Goal: Task Accomplishment & Management: Manage account settings

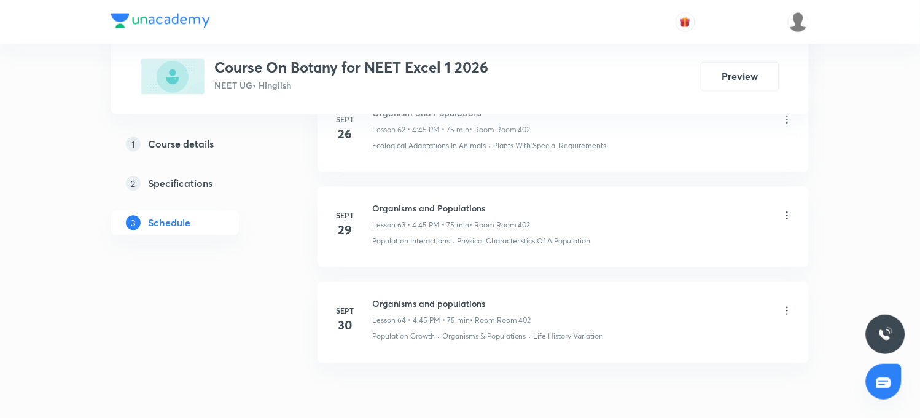
scroll to position [6730, 0]
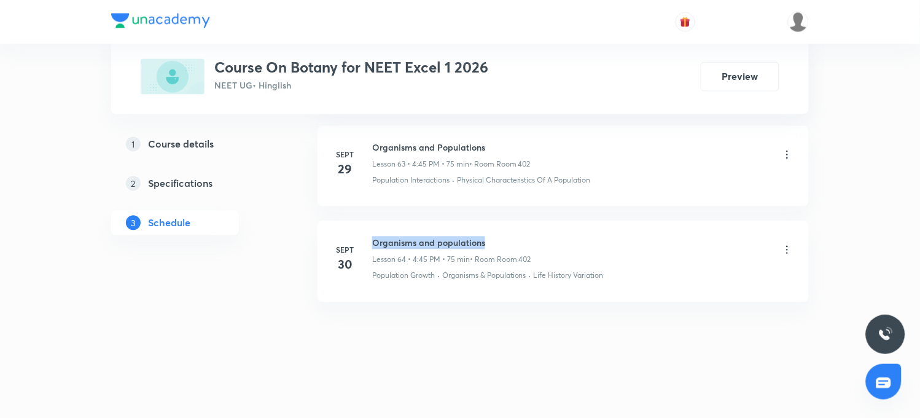
drag, startPoint x: 375, startPoint y: 241, endPoint x: 488, endPoint y: 242, distance: 112.4
click at [488, 242] on h6 "Organisms and populations" at bounding box center [451, 243] width 159 height 13
copy h6 "Organisms and populations"
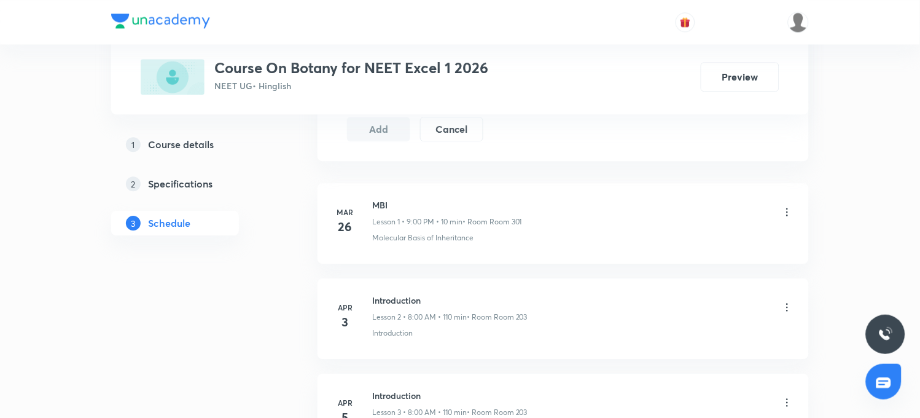
scroll to position [0, 0]
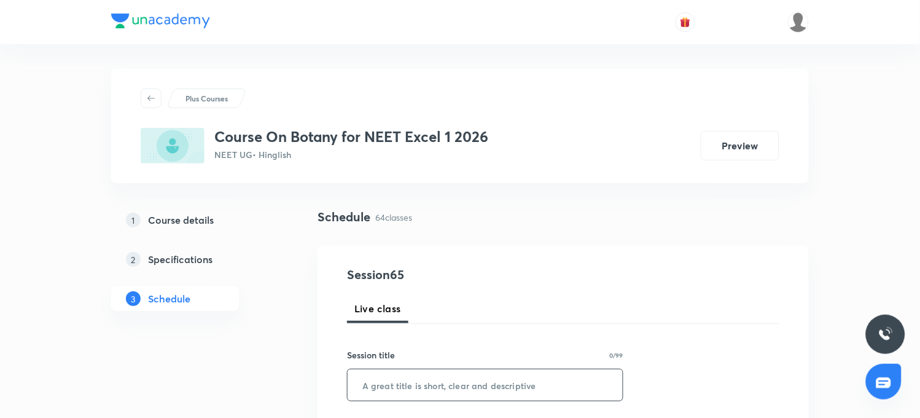
click at [426, 394] on input "text" at bounding box center [485, 384] width 275 height 31
paste input "Organisms and populations"
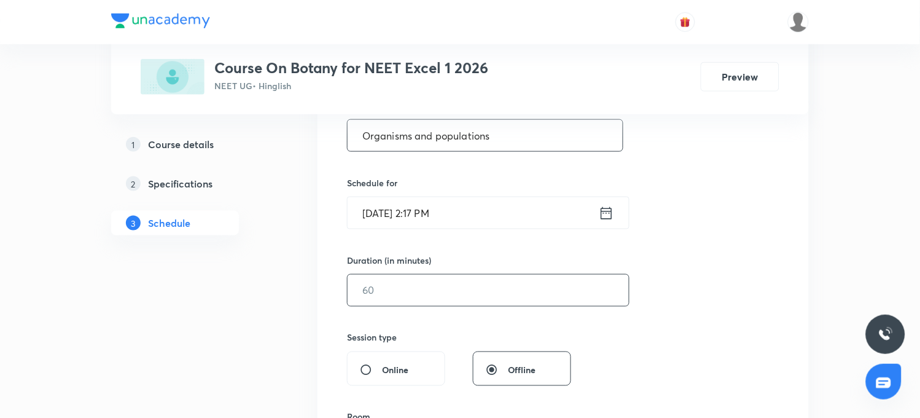
scroll to position [273, 0]
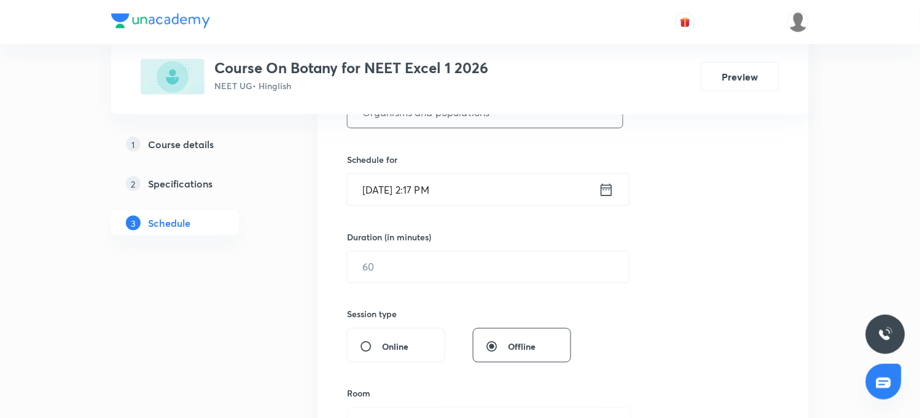
type input "Organisms and populations"
click at [433, 190] on input "[DATE] 2:17 PM" at bounding box center [473, 189] width 251 height 31
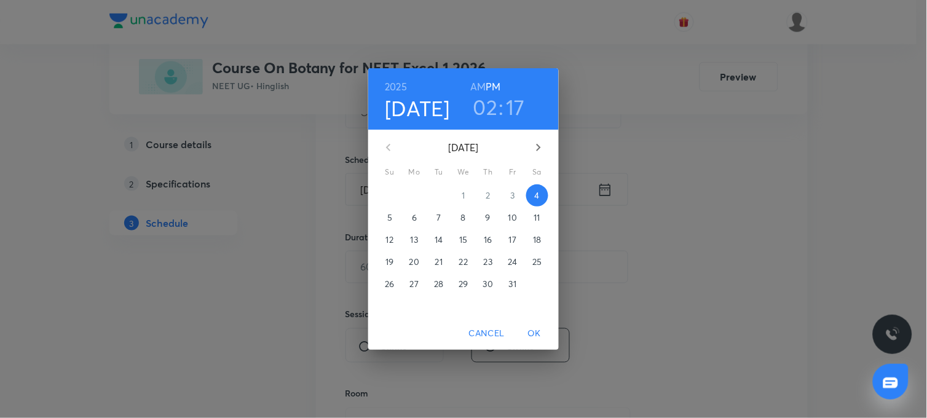
click at [512, 112] on h3 "17" at bounding box center [515, 107] width 19 height 26
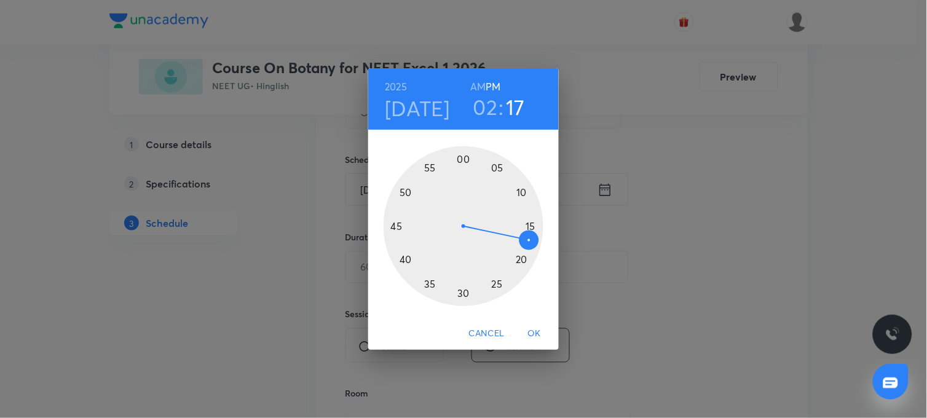
click at [523, 259] on div at bounding box center [463, 226] width 160 height 160
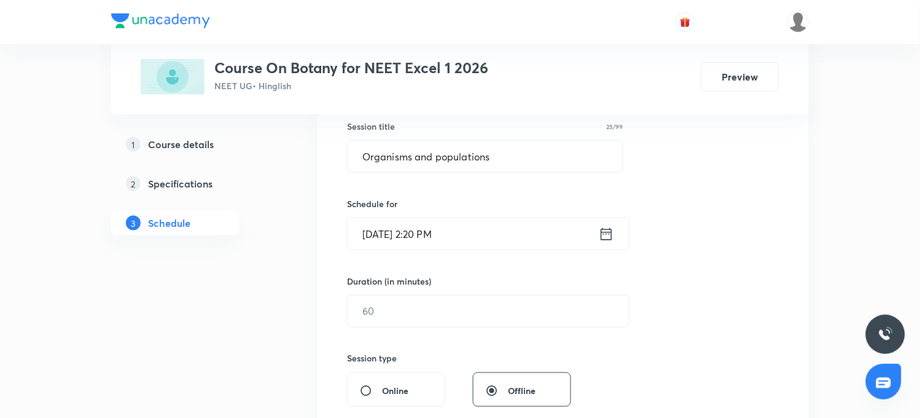
scroll to position [205, 0]
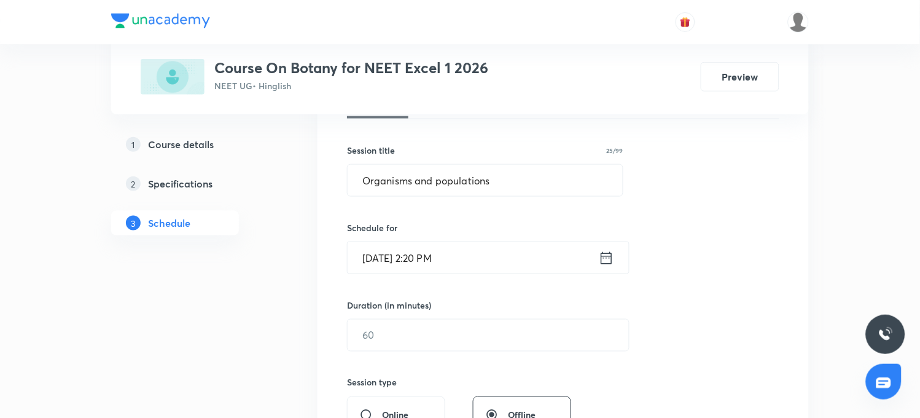
click at [431, 259] on input "[DATE] 2:20 PM" at bounding box center [473, 257] width 251 height 31
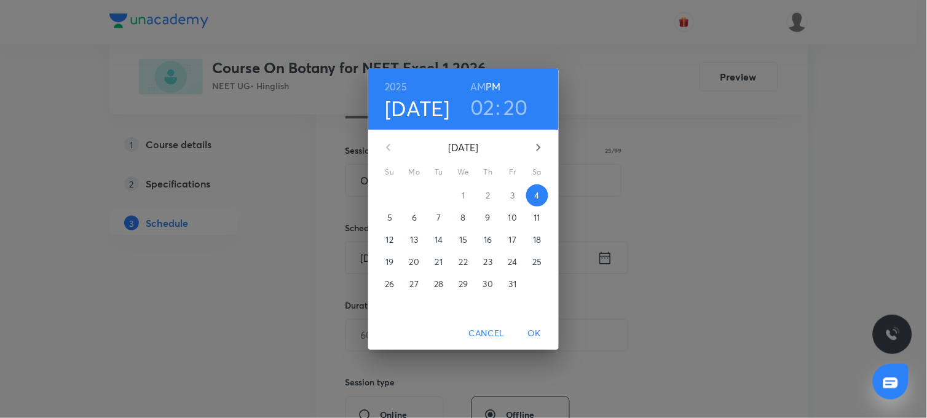
click at [514, 111] on h3 "20" at bounding box center [515, 107] width 25 height 26
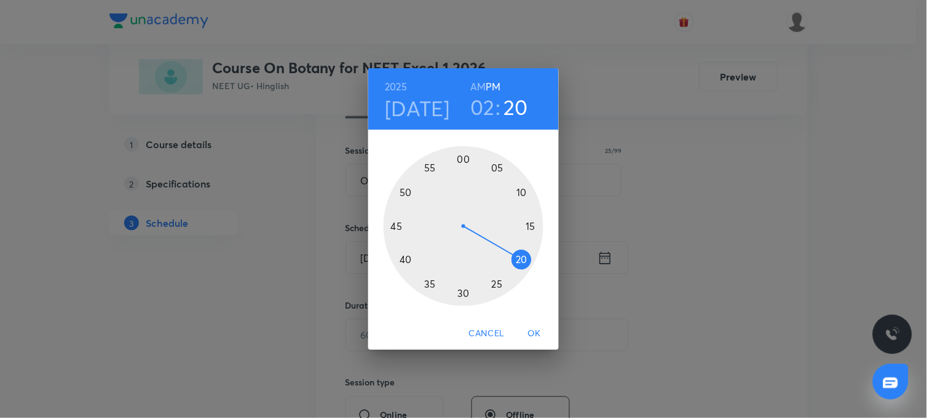
click at [517, 270] on div at bounding box center [463, 226] width 160 height 160
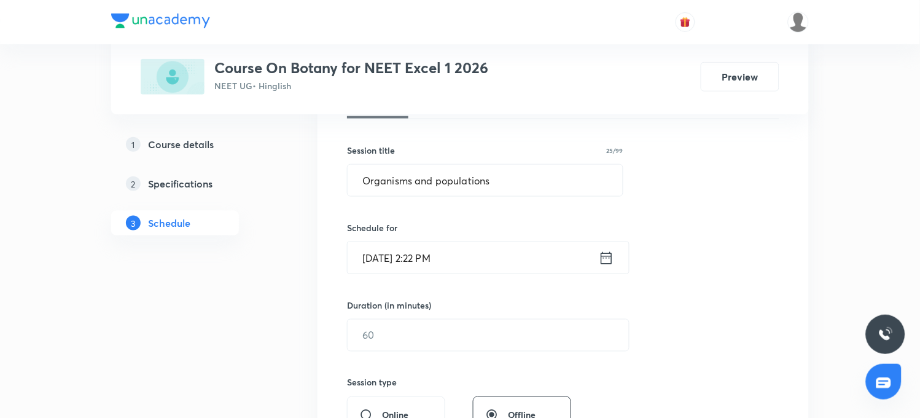
click at [430, 261] on input "[DATE] 2:22 PM" at bounding box center [473, 257] width 251 height 31
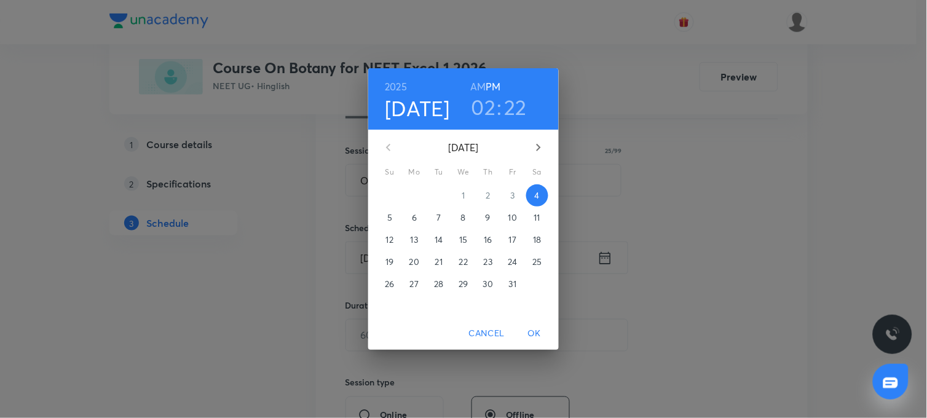
click at [510, 102] on h3 "22" at bounding box center [515, 107] width 23 height 26
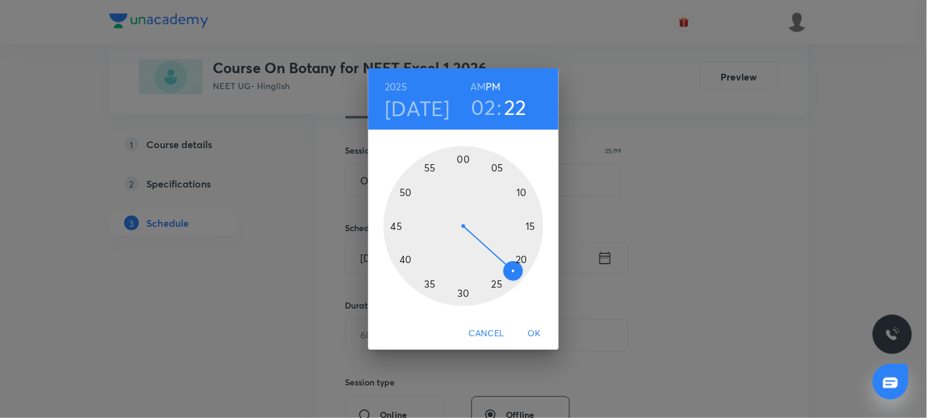
click at [496, 285] on div at bounding box center [463, 226] width 160 height 160
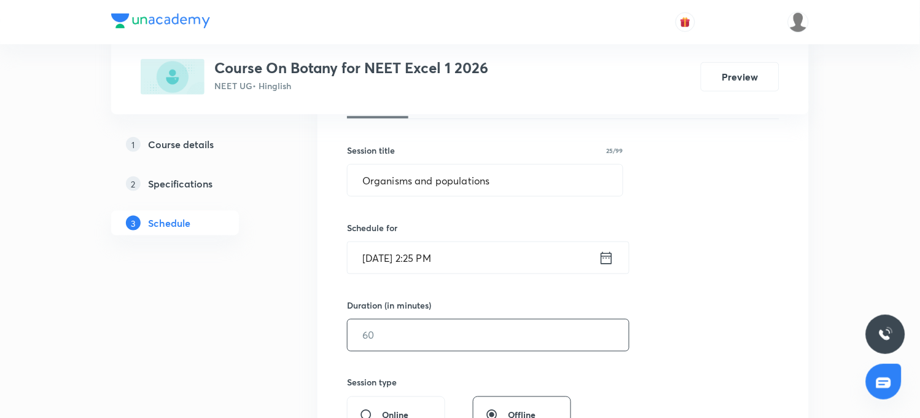
click at [380, 337] on input "text" at bounding box center [488, 335] width 281 height 31
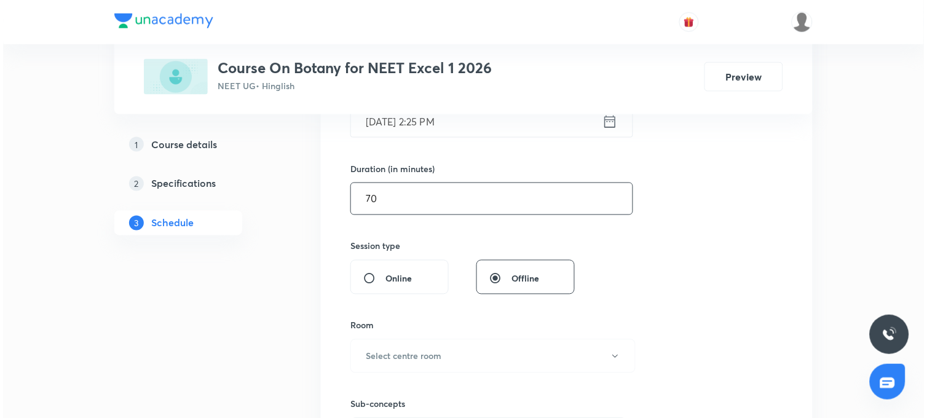
scroll to position [409, 0]
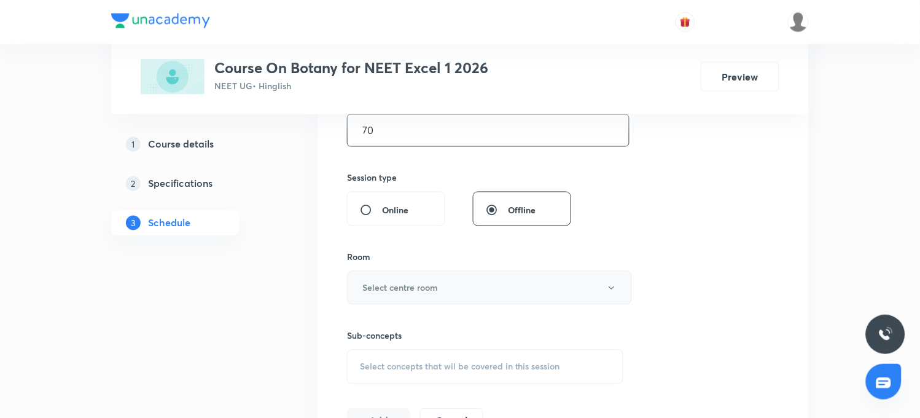
type input "70"
click at [444, 299] on button "Select centre room" at bounding box center [489, 288] width 285 height 34
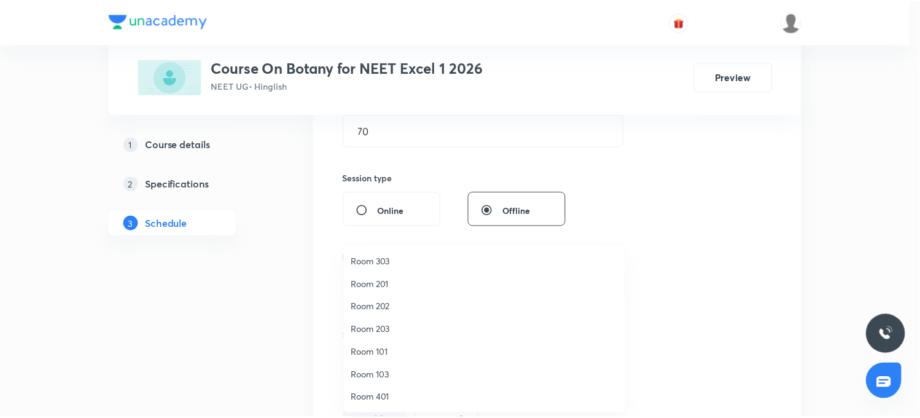
scroll to position [114, 0]
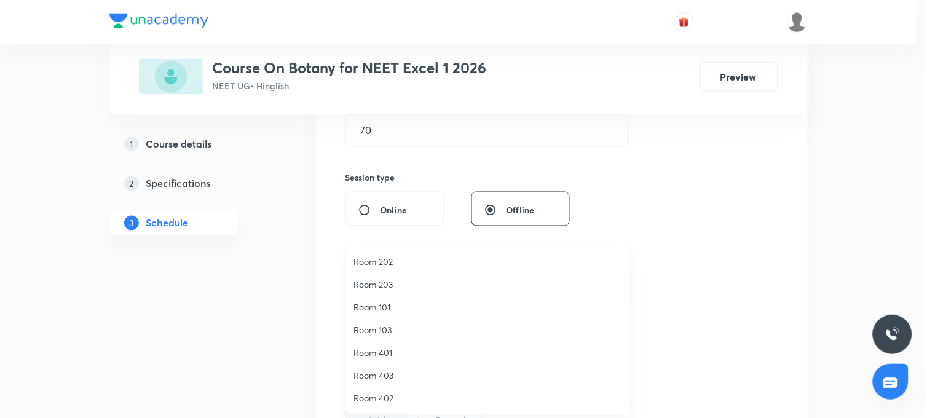
click at [375, 391] on span "Room 402" at bounding box center [487, 397] width 269 height 13
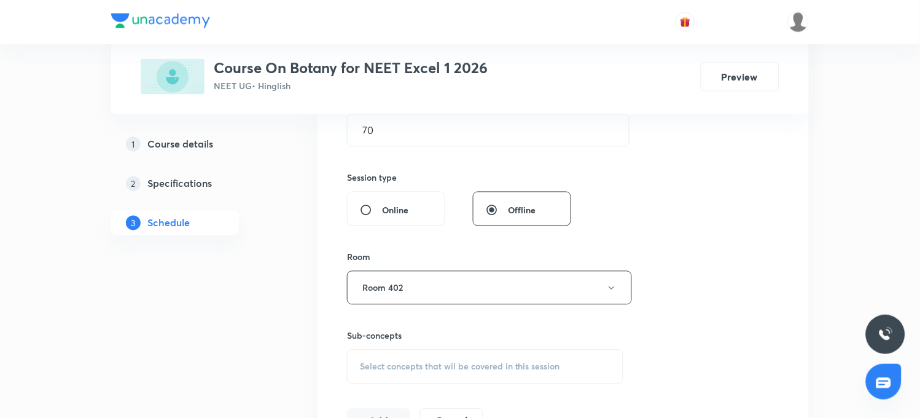
click at [381, 371] on span "Select concepts that wil be covered in this session" at bounding box center [460, 367] width 200 height 10
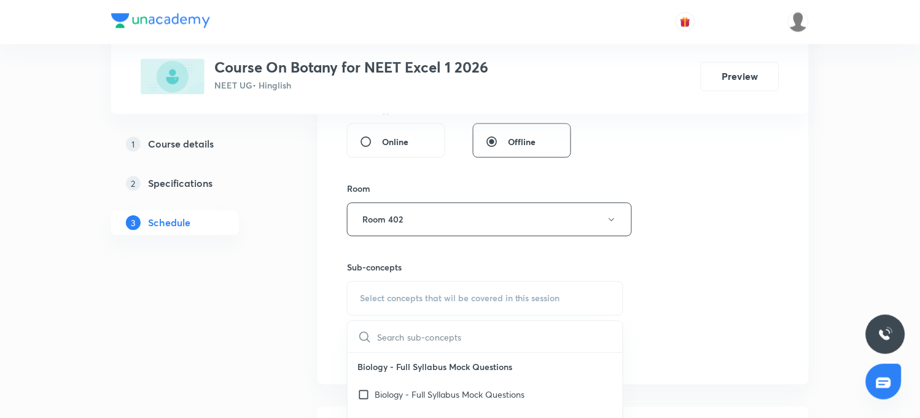
drag, startPoint x: 370, startPoint y: 332, endPoint x: 476, endPoint y: 342, distance: 106.1
click at [484, 345] on input "text" at bounding box center [500, 336] width 246 height 31
paste input "Organisms and populations"
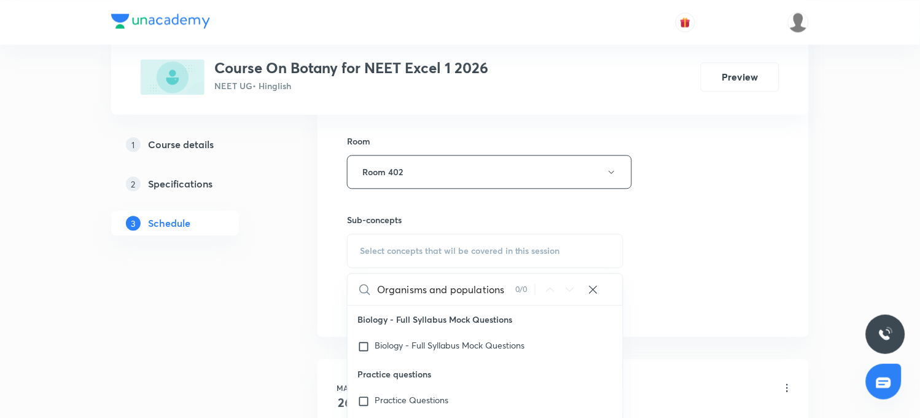
scroll to position [546, 0]
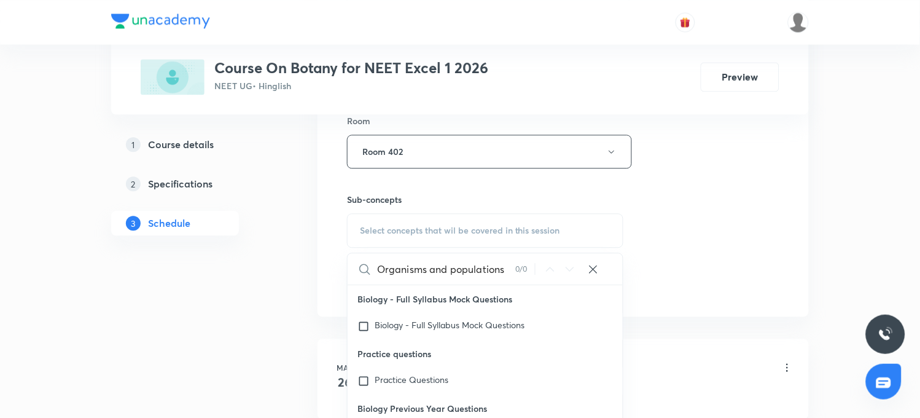
drag, startPoint x: 426, startPoint y: 272, endPoint x: 541, endPoint y: 259, distance: 115.6
click at [541, 259] on div "Organisms and populations 0 / 0 ​" at bounding box center [485, 268] width 275 height 31
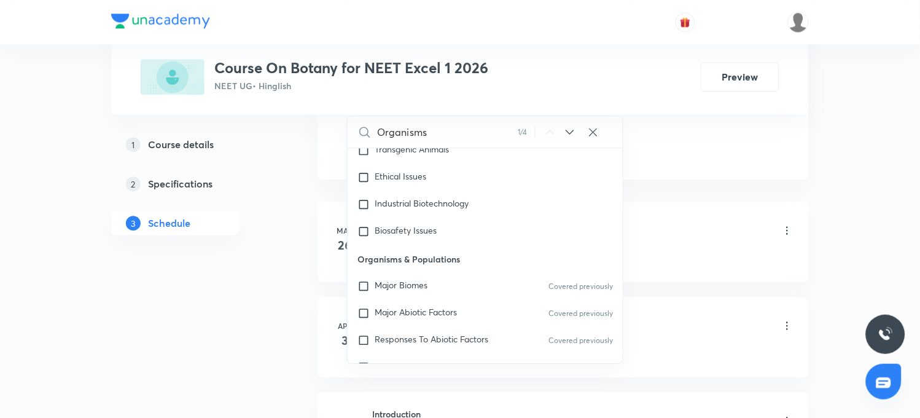
scroll to position [10555, 0]
type input "Organisms"
click at [410, 286] on span "Major Biomes" at bounding box center [401, 287] width 53 height 12
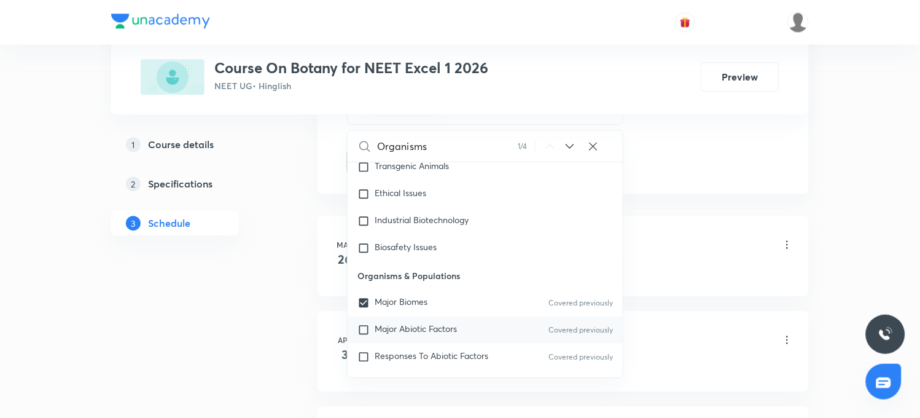
click at [400, 327] on span "Major Abiotic Factors" at bounding box center [416, 329] width 82 height 12
checkbox input "true"
click at [401, 353] on span "Responses To Abiotic Factors" at bounding box center [432, 356] width 114 height 12
checkbox input "true"
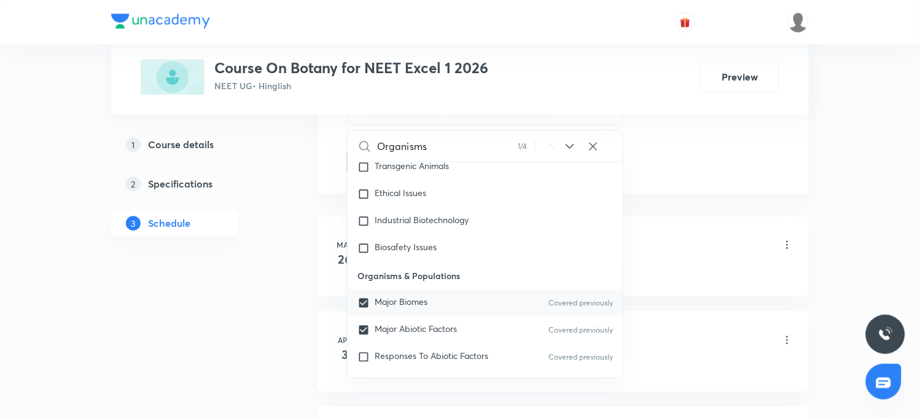
checkbox input "true"
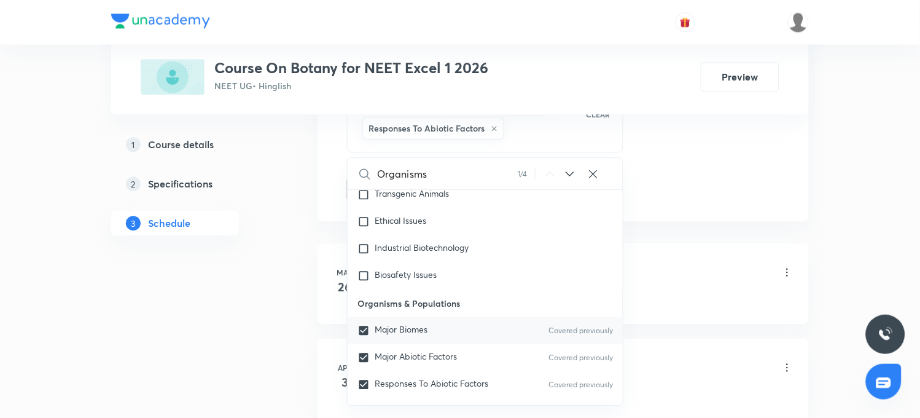
scroll to position [10624, 0]
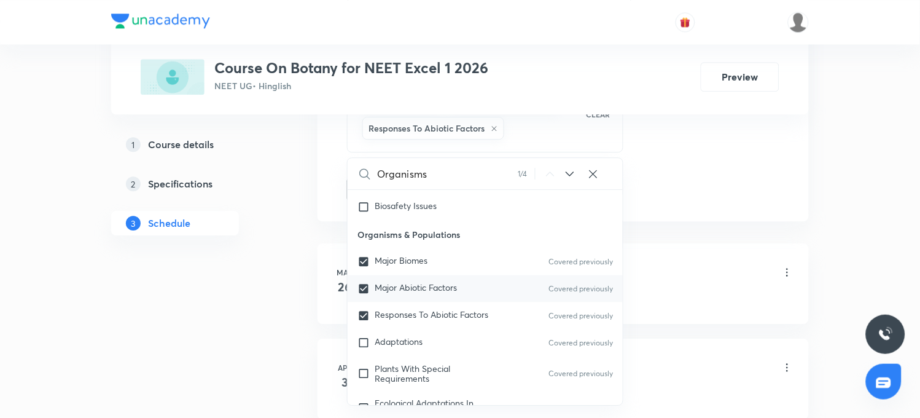
drag, startPoint x: 384, startPoint y: 339, endPoint x: 450, endPoint y: 304, distance: 75.0
click at [385, 339] on span "Adaptations" at bounding box center [399, 341] width 48 height 12
checkbox input "true"
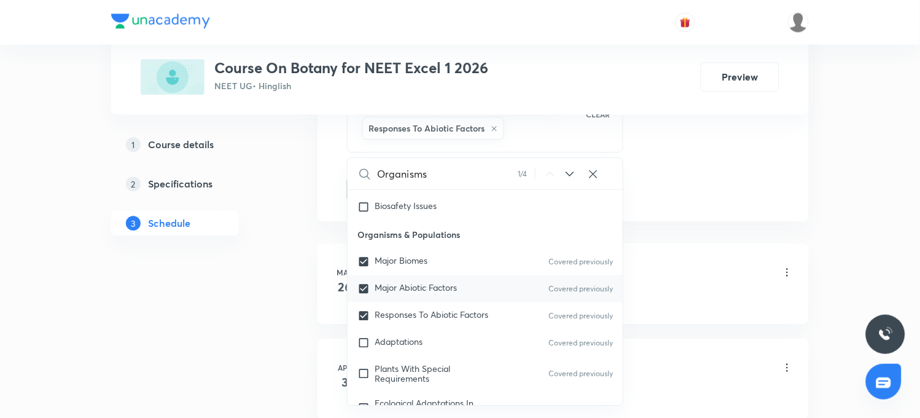
checkbox input "true"
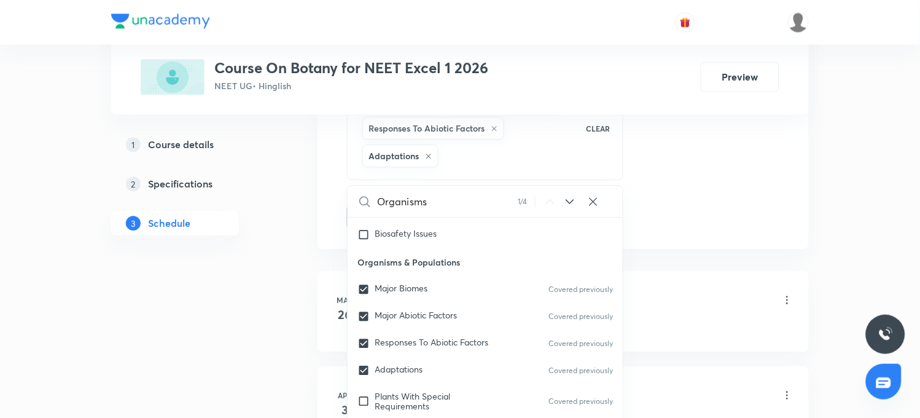
click at [567, 201] on icon at bounding box center [570, 201] width 8 height 5
checkbox input "true"
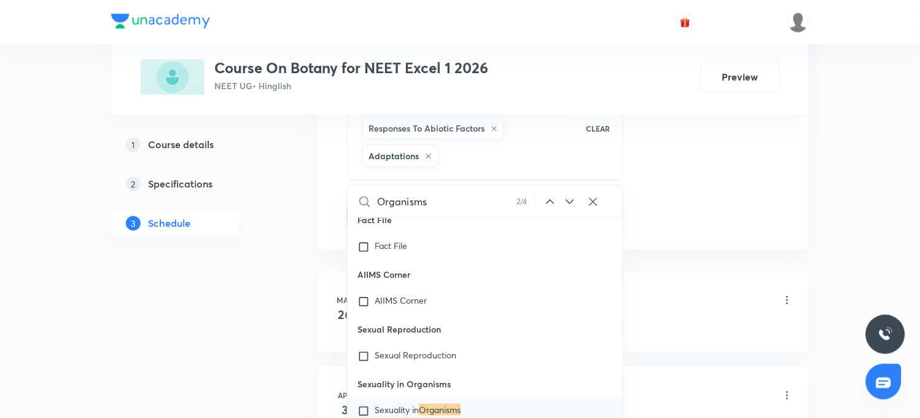
scroll to position [17825, 0]
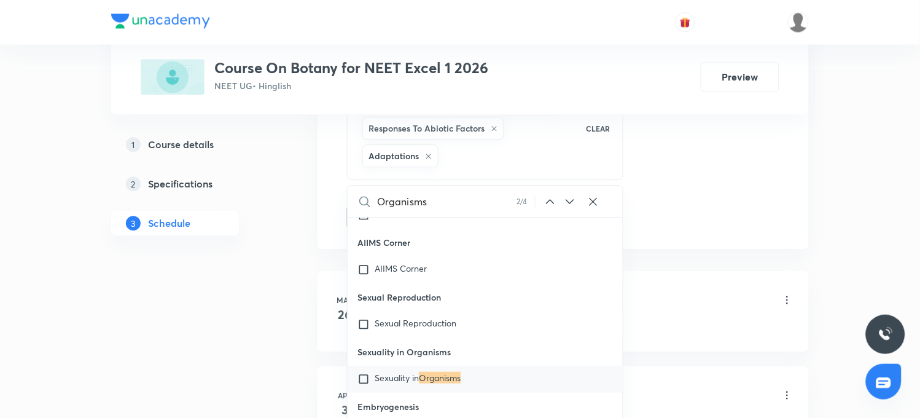
click at [398, 375] on span "Sexuality in" at bounding box center [397, 378] width 44 height 12
checkbox input "true"
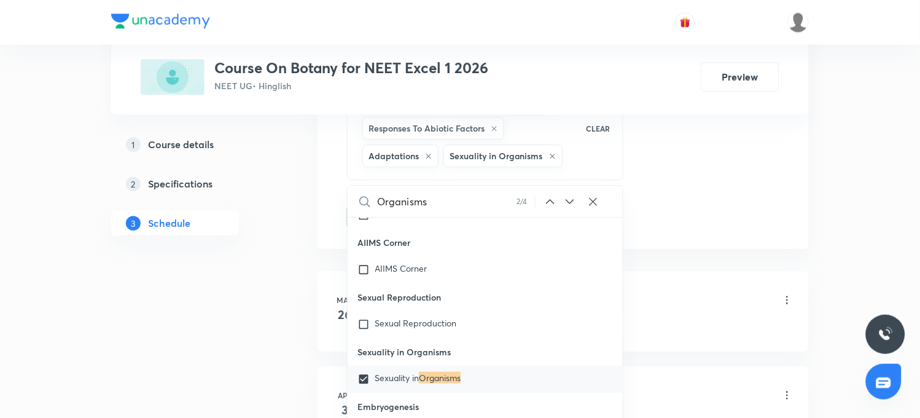
click at [365, 379] on input "checkbox" at bounding box center [366, 379] width 17 height 12
checkbox input "false"
checkbox input "true"
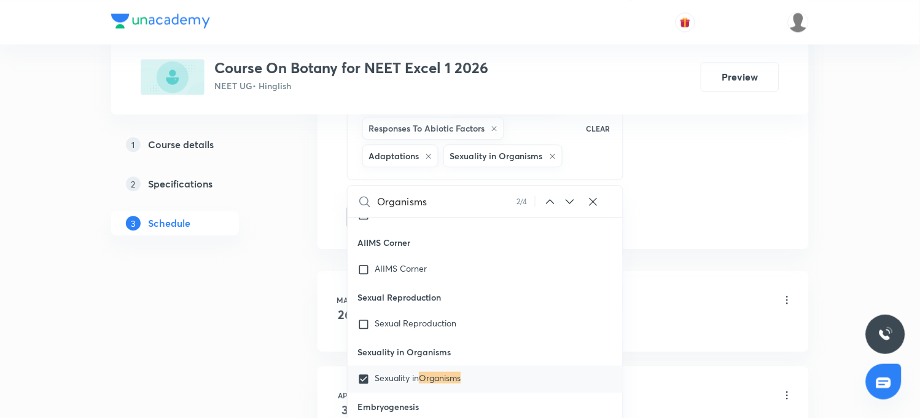
checkbox input "true"
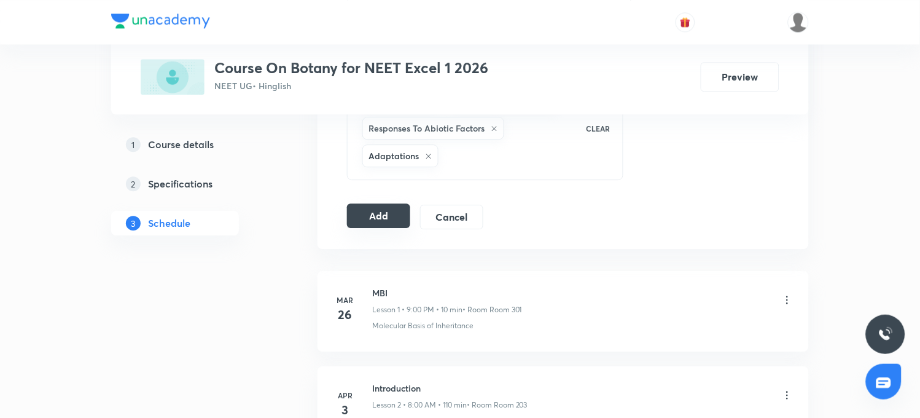
click at [372, 218] on button "Add" at bounding box center [378, 215] width 63 height 25
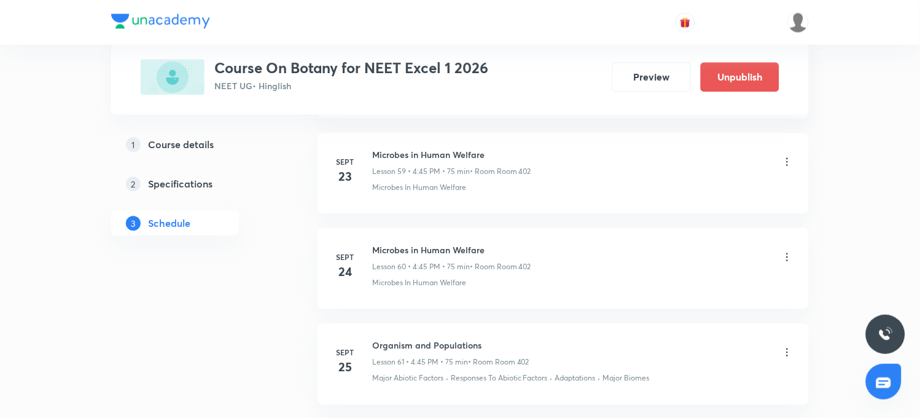
scroll to position [6260, 0]
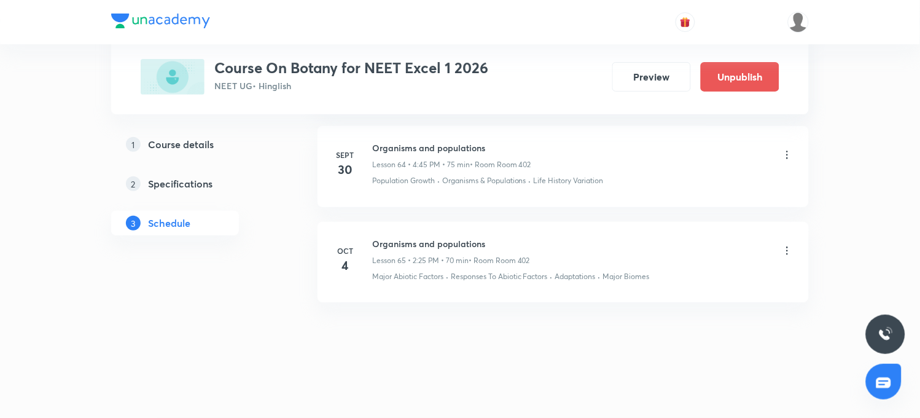
click at [788, 249] on icon at bounding box center [788, 250] width 2 height 8
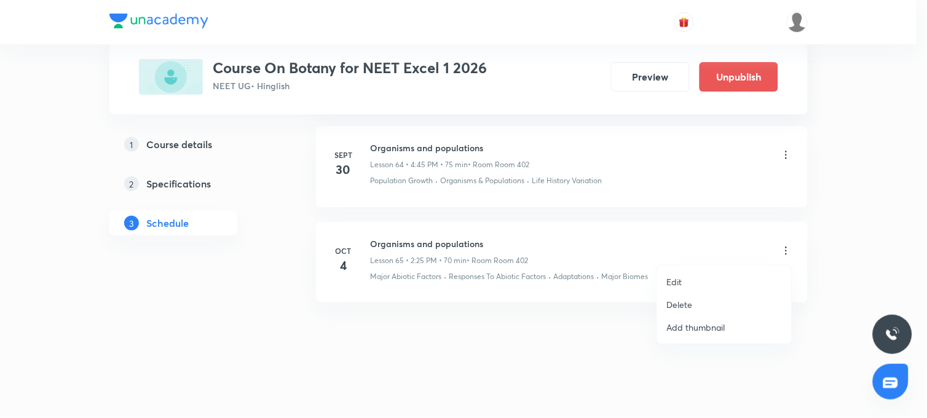
click at [676, 280] on p "Edit" at bounding box center [674, 281] width 15 height 13
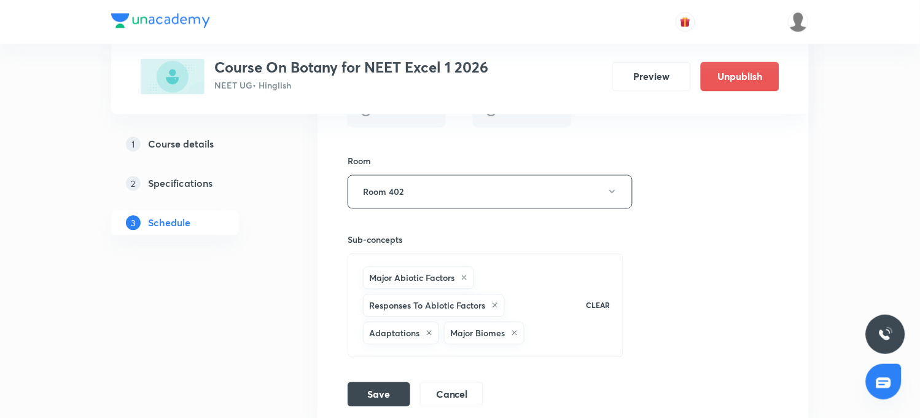
scroll to position [6652, 0]
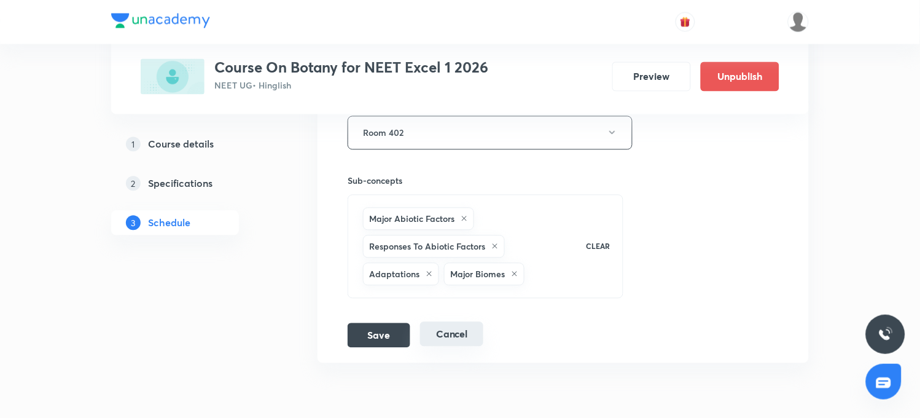
click at [468, 346] on button "Cancel" at bounding box center [451, 334] width 63 height 25
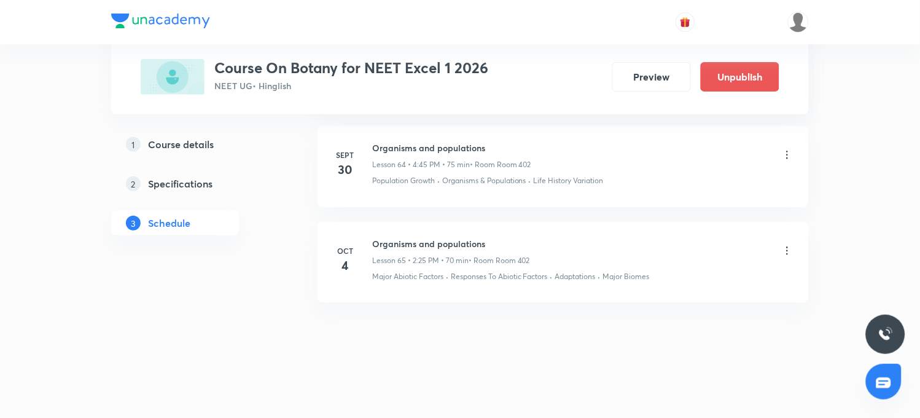
scroll to position [6260, 0]
click at [789, 254] on icon at bounding box center [788, 251] width 12 height 12
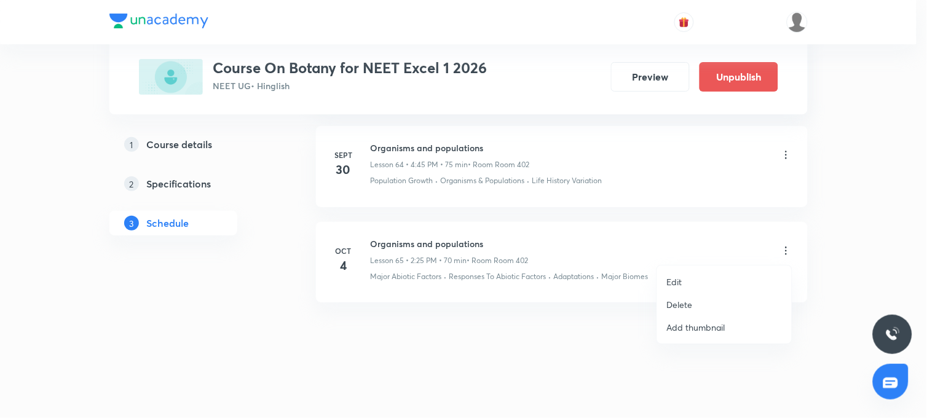
click at [678, 305] on p "Delete" at bounding box center [680, 304] width 26 height 13
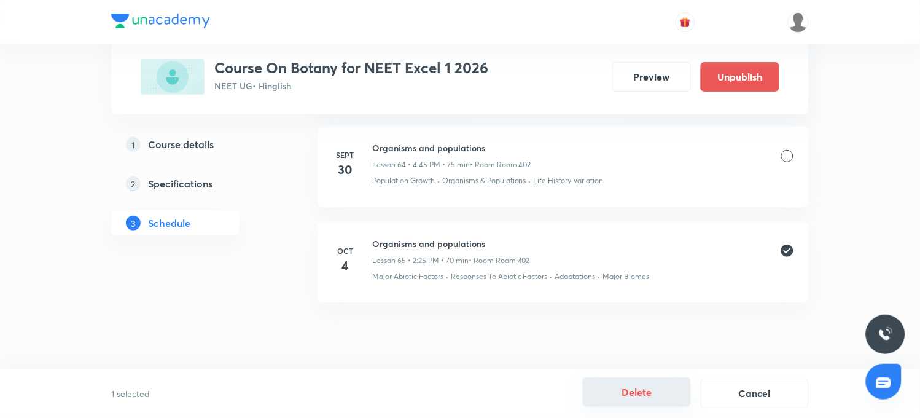
click at [645, 396] on button "Delete" at bounding box center [637, 391] width 108 height 29
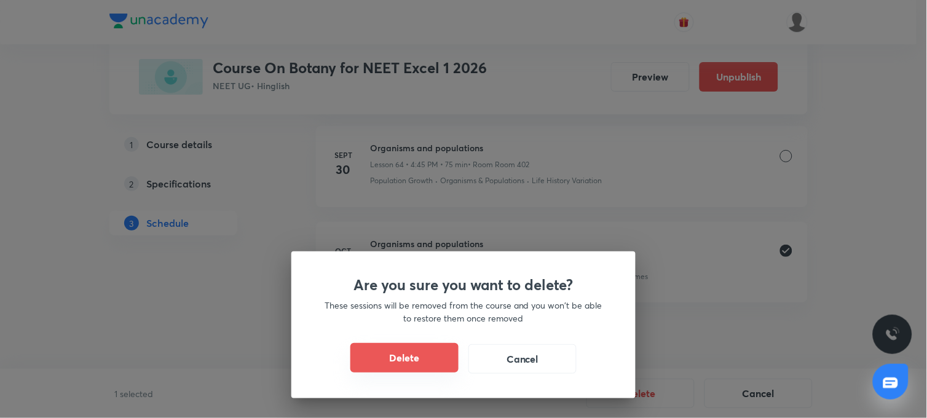
click at [398, 366] on button "Delete" at bounding box center [404, 357] width 108 height 29
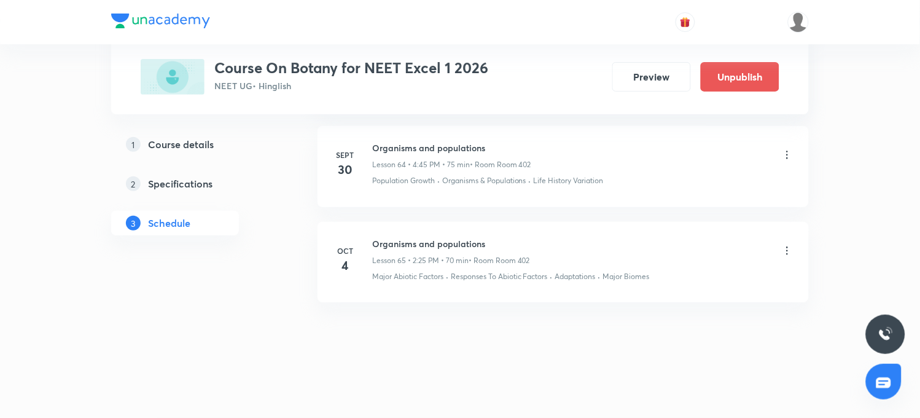
scroll to position [6165, 0]
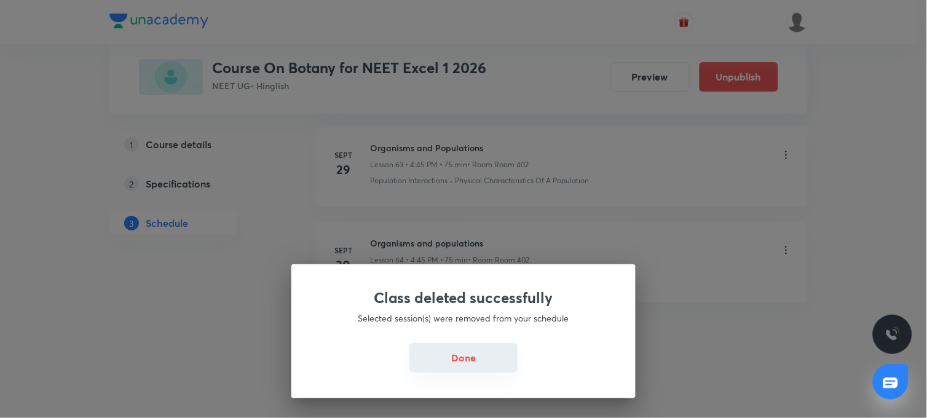
click at [437, 359] on button "Done" at bounding box center [463, 357] width 108 height 29
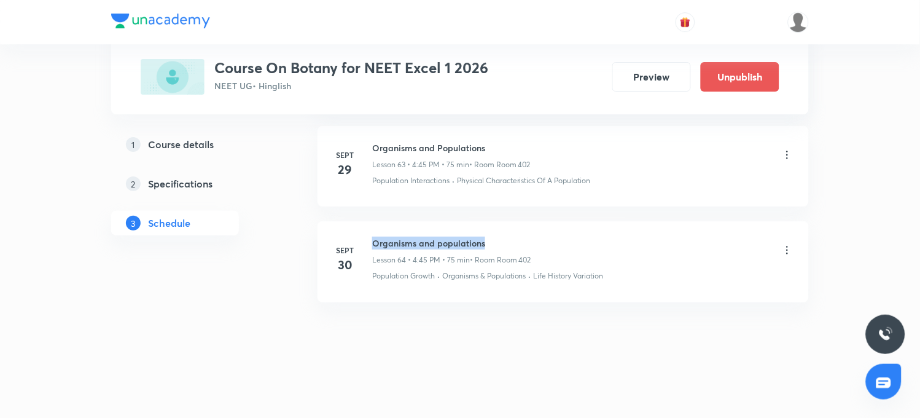
drag, startPoint x: 375, startPoint y: 240, endPoint x: 487, endPoint y: 243, distance: 111.3
click at [487, 243] on h6 "Organisms and populations" at bounding box center [451, 243] width 159 height 13
copy h6 "Organisms and populations"
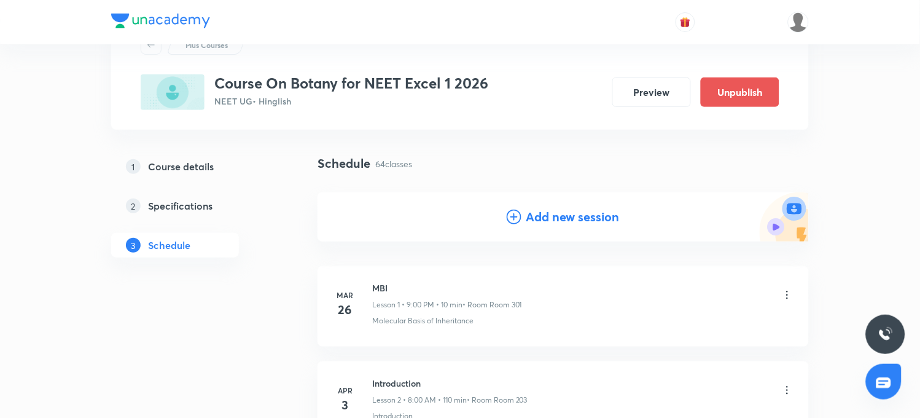
scroll to position [0, 0]
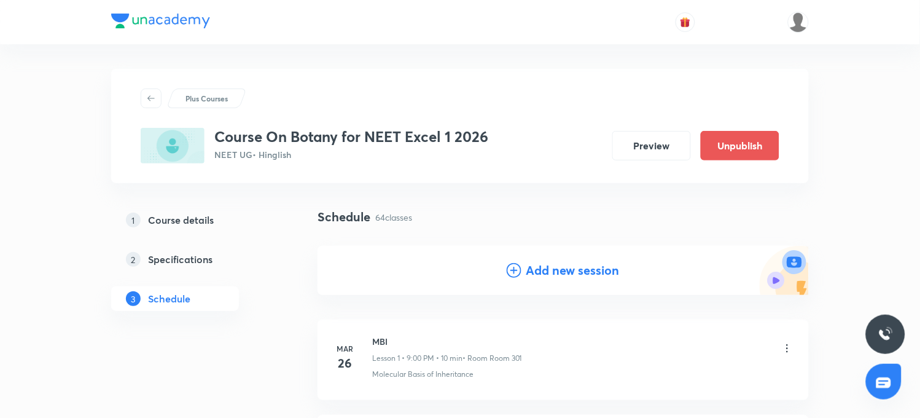
click at [555, 264] on h4 "Add new session" at bounding box center [573, 270] width 93 height 18
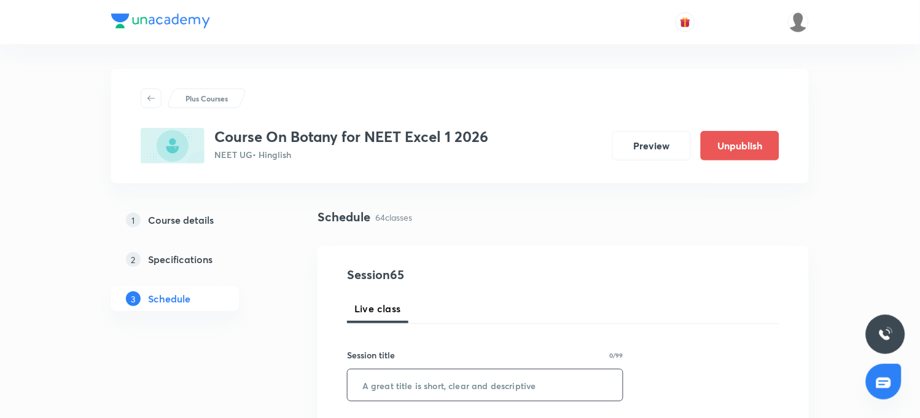
click at [445, 384] on input "text" at bounding box center [485, 384] width 275 height 31
paste input "Organisms and populations"
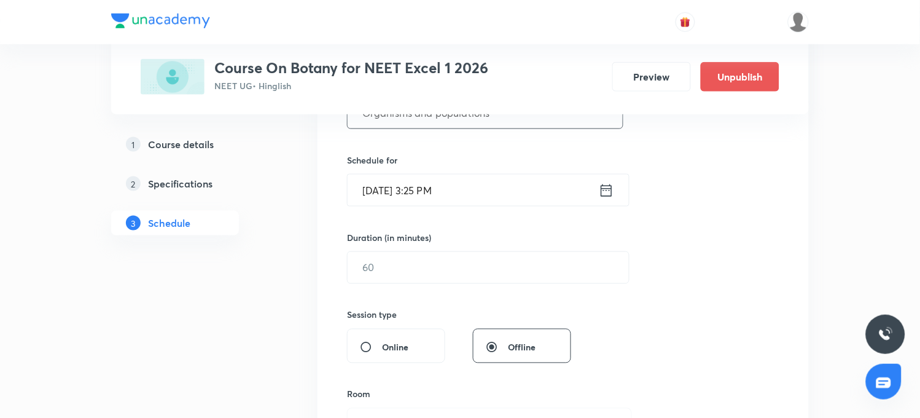
scroll to position [273, 0]
type input "Organisms and populations"
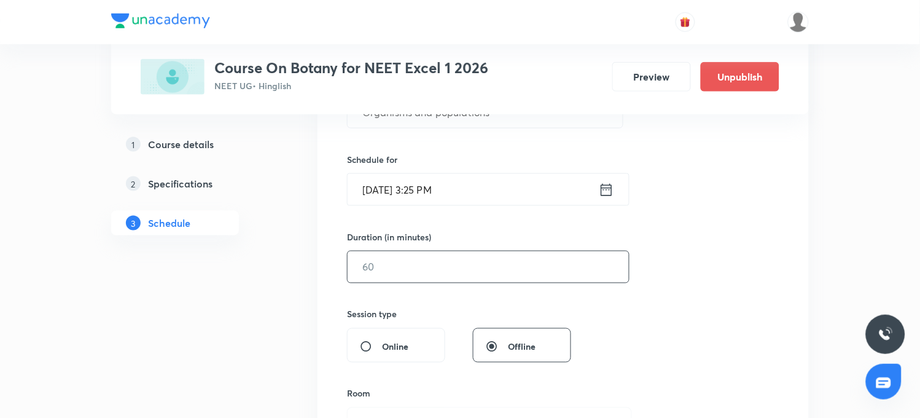
click at [392, 263] on input "text" at bounding box center [488, 266] width 281 height 31
type input "6"
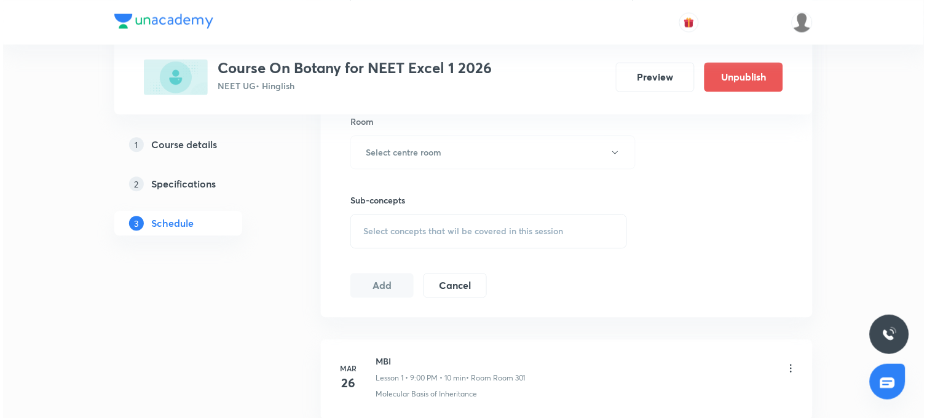
scroll to position [546, 0]
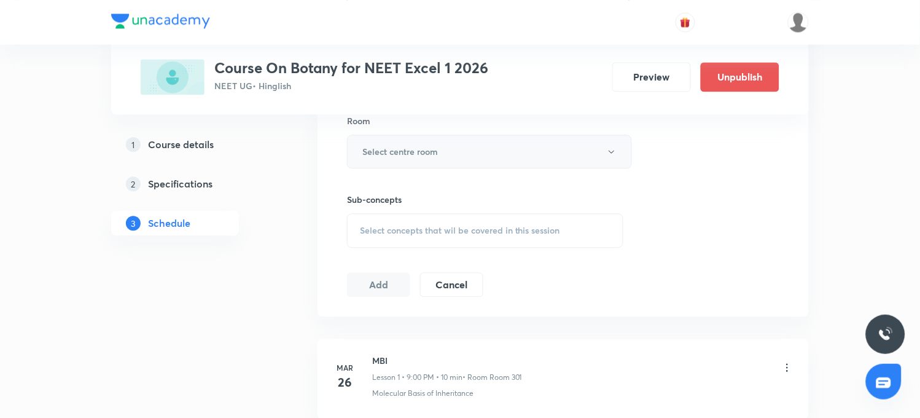
type input "70"
click at [414, 150] on h6 "Select centre room" at bounding box center [401, 151] width 76 height 13
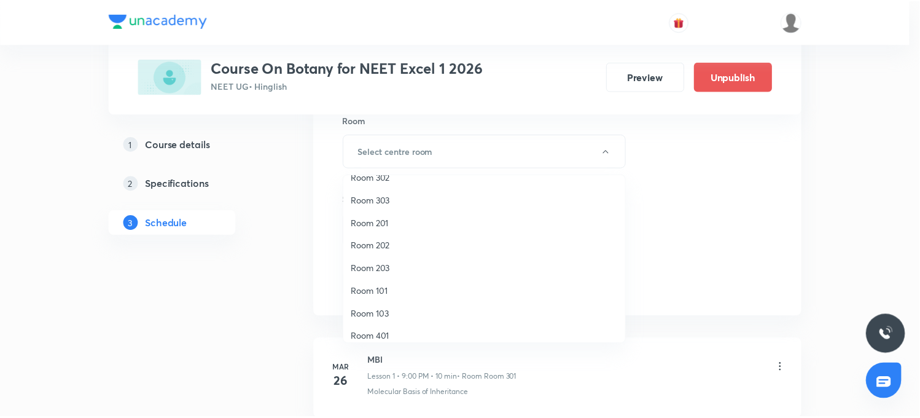
scroll to position [114, 0]
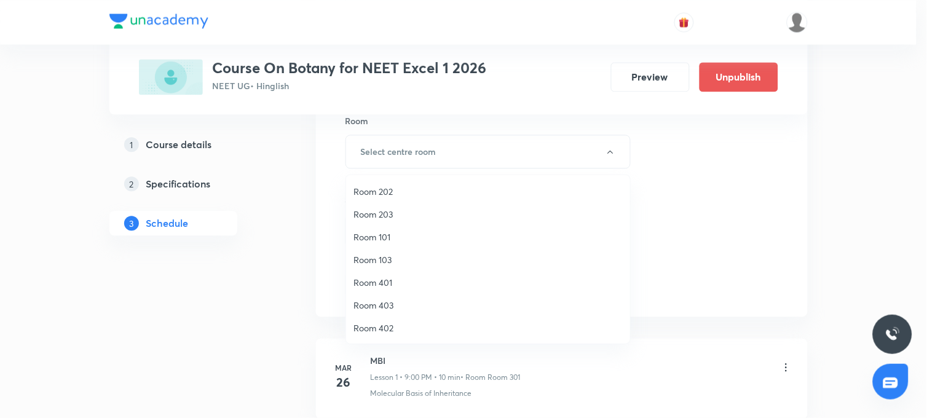
click at [359, 324] on span "Room 402" at bounding box center [487, 327] width 269 height 13
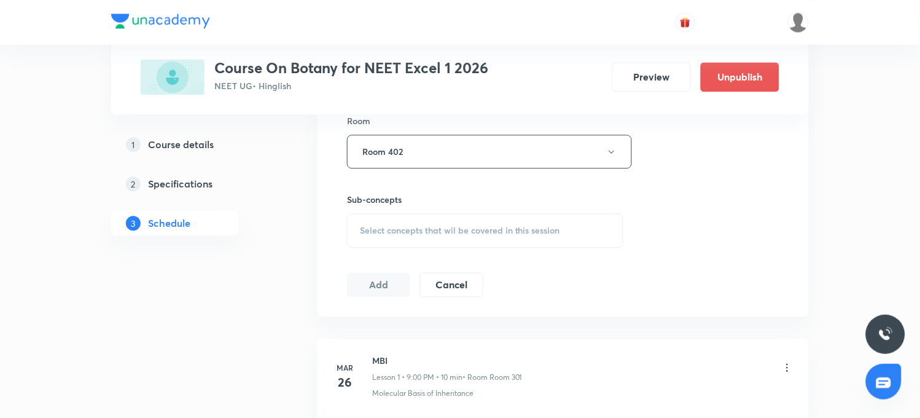
click at [387, 232] on span "Select concepts that wil be covered in this session" at bounding box center [460, 231] width 200 height 10
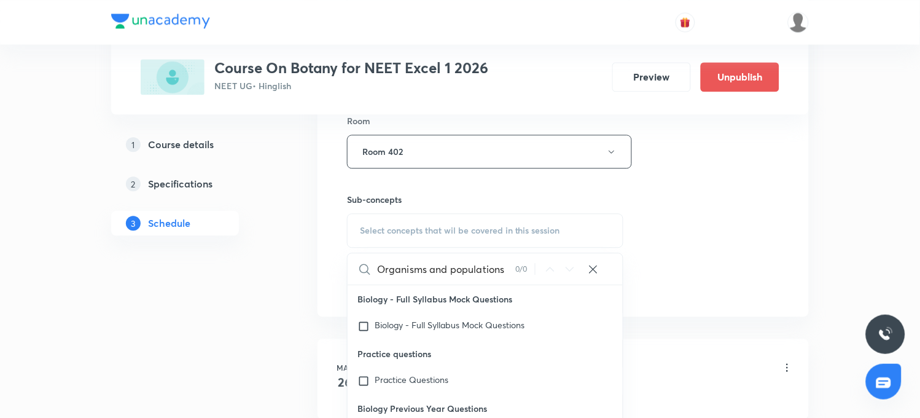
drag, startPoint x: 427, startPoint y: 270, endPoint x: 520, endPoint y: 273, distance: 93.4
click at [520, 273] on div "Organisms and populations 0 / 0 ​" at bounding box center [485, 268] width 275 height 31
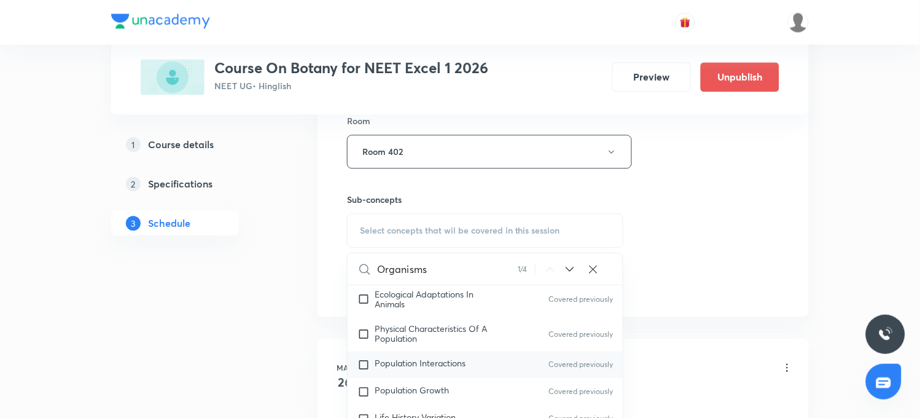
scroll to position [10897, 0]
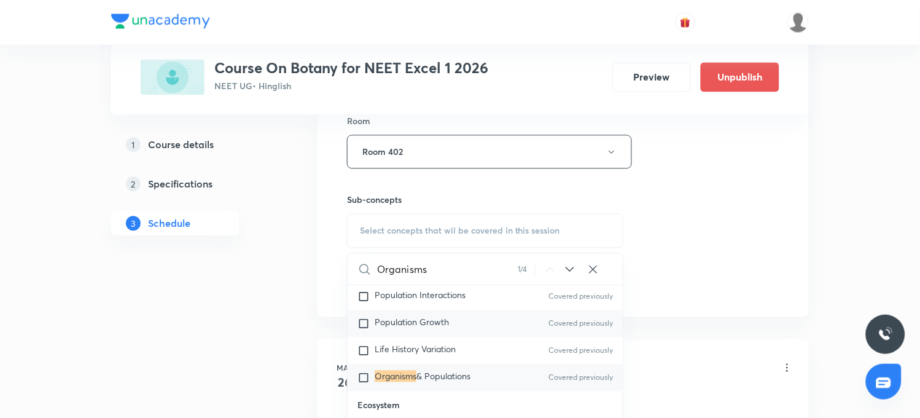
type input "Organisms"
click at [407, 316] on span "Population Growth" at bounding box center [412, 322] width 74 height 12
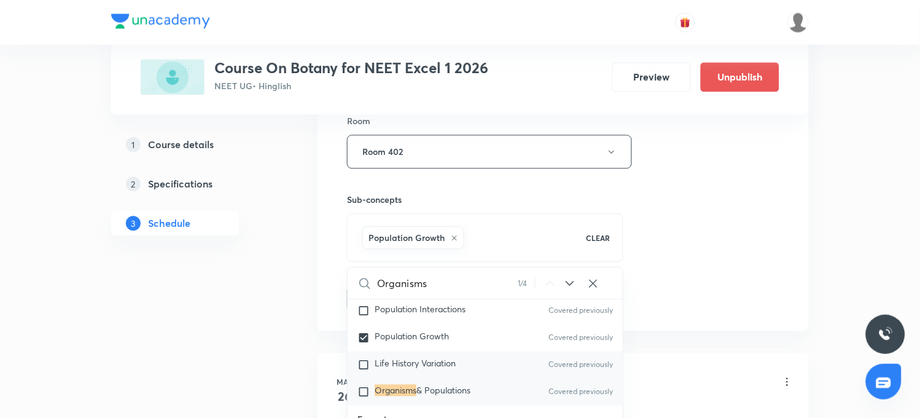
click at [391, 365] on span "Life History Variation" at bounding box center [415, 363] width 81 height 12
checkbox input "true"
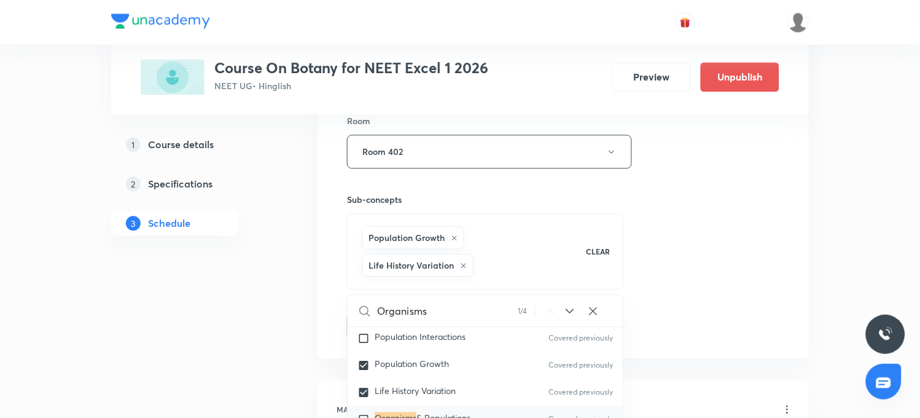
click at [713, 266] on div "Session 65 Live class Session title 25/99 Organisms and populations ​ Schedule …" at bounding box center [563, 29] width 433 height 619
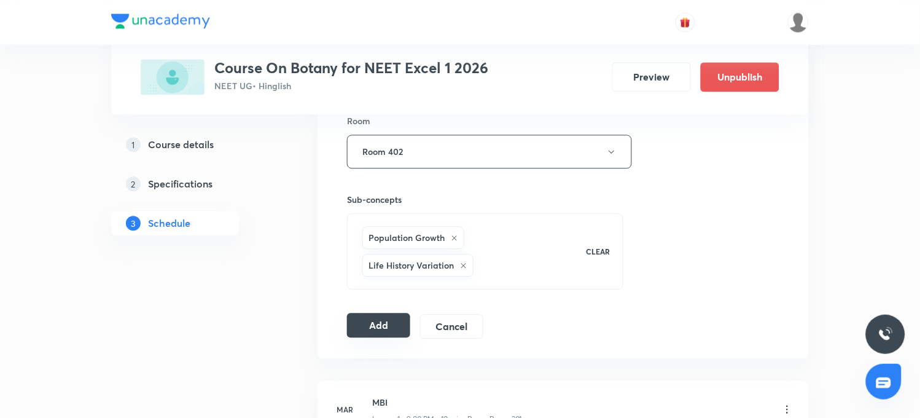
click at [385, 322] on button "Add" at bounding box center [378, 325] width 63 height 25
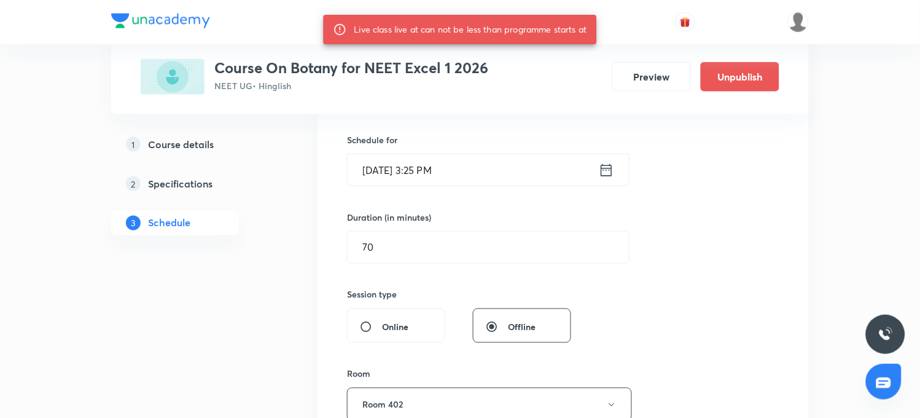
scroll to position [273, 0]
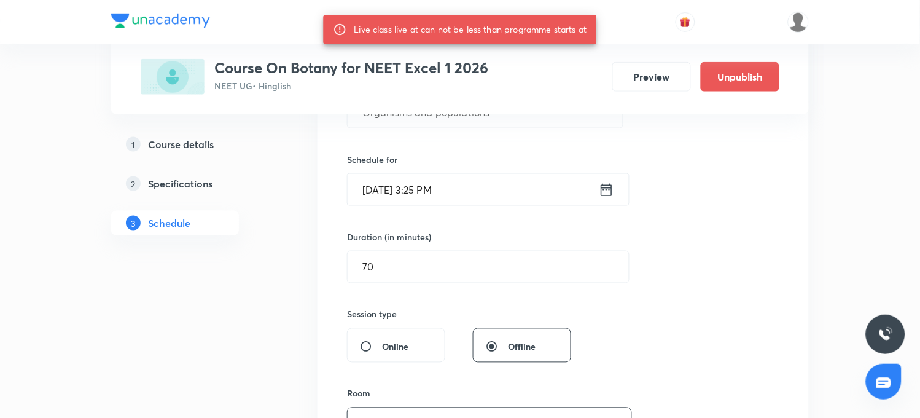
click at [433, 190] on input "[DATE] 3:25 PM" at bounding box center [473, 189] width 251 height 31
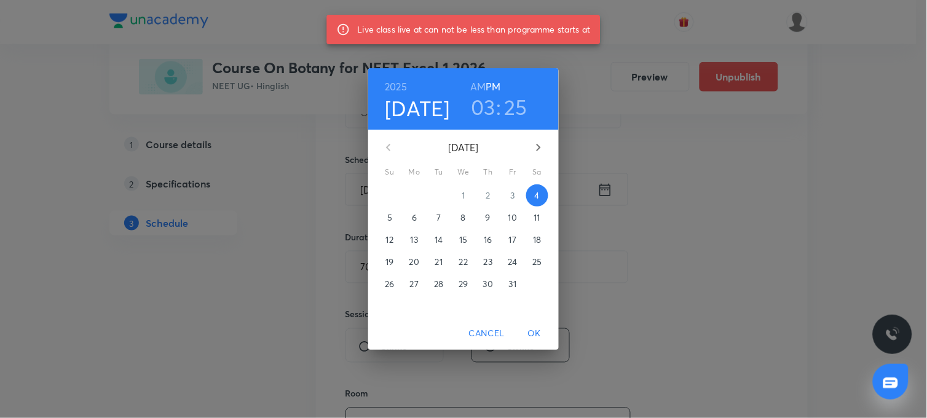
click at [517, 114] on h3 "25" at bounding box center [515, 107] width 23 height 26
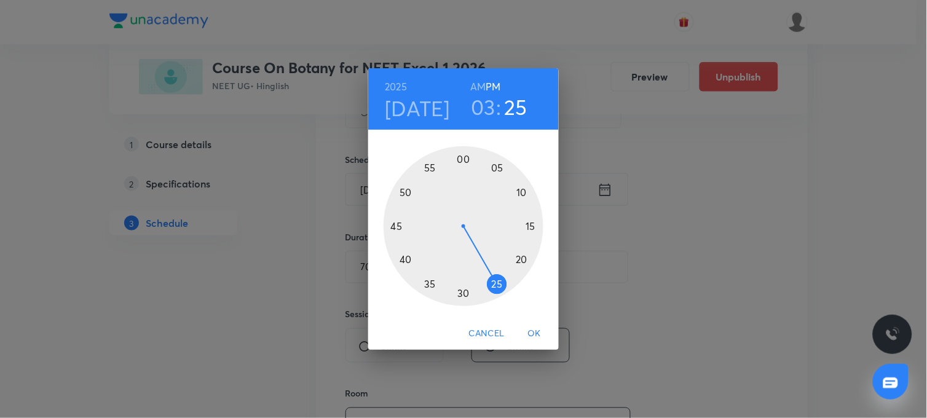
click at [487, 293] on div at bounding box center [463, 226] width 160 height 160
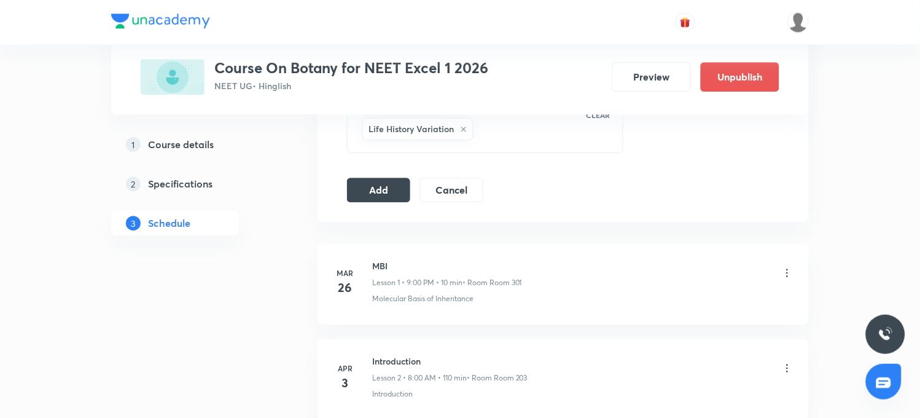
scroll to position [683, 0]
click at [371, 190] on button "Add" at bounding box center [378, 188] width 63 height 25
